Goal: Information Seeking & Learning: Understand process/instructions

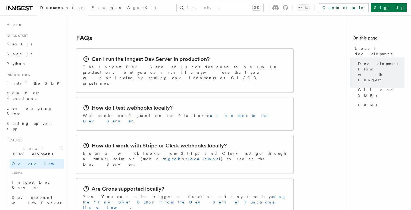
scroll to position [905, 0]
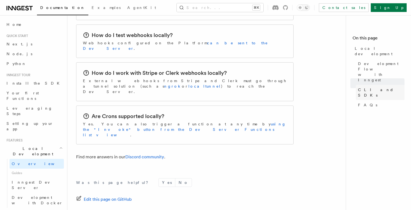
click at [373, 85] on link "CLI and SDKs" at bounding box center [380, 92] width 49 height 15
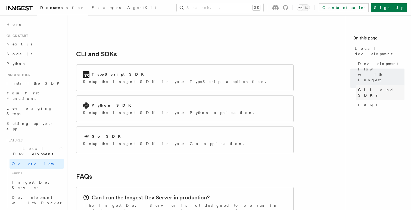
scroll to position [692, 0]
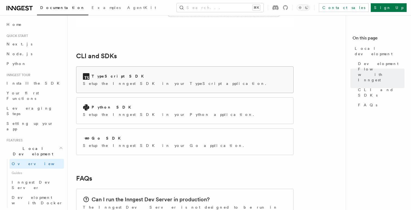
click at [168, 81] on p "Setup the Inngest SDK in your TypeScript application." at bounding box center [176, 83] width 186 height 5
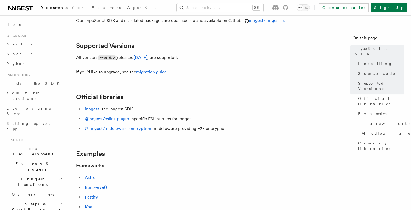
scroll to position [224, 0]
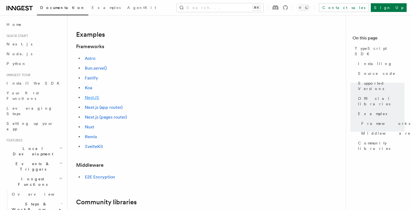
click at [90, 97] on link "NestJS" at bounding box center [92, 97] width 14 height 5
